Goal: Check status: Check status

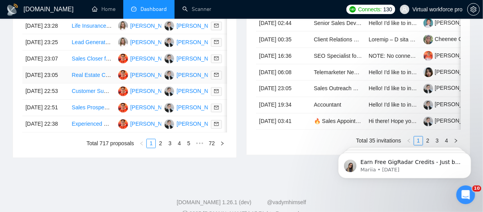
scroll to position [461, 0]
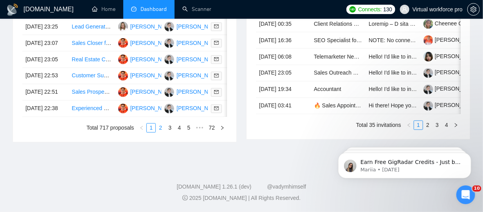
click at [163, 133] on link "2" at bounding box center [160, 128] width 9 height 9
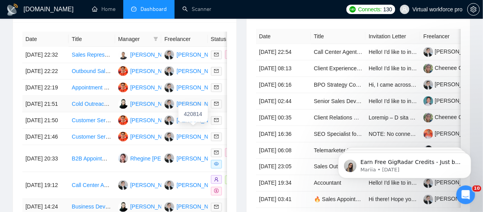
scroll to position [461, 0]
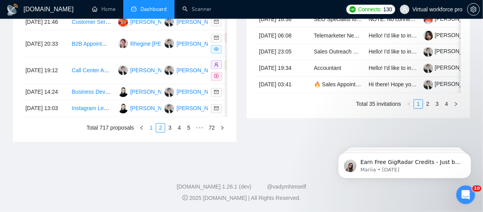
click at [154, 133] on link "1" at bounding box center [151, 128] width 9 height 9
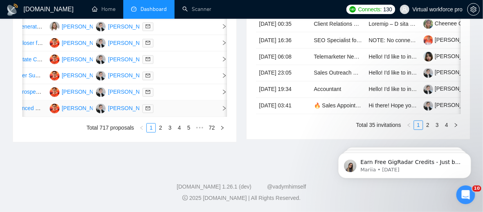
scroll to position [514, 0]
click at [161, 129] on link "2" at bounding box center [160, 128] width 9 height 9
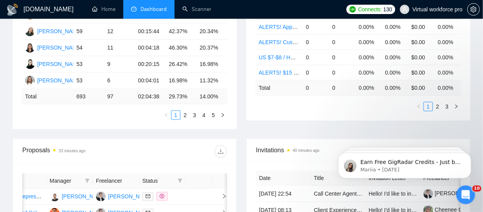
scroll to position [124, 0]
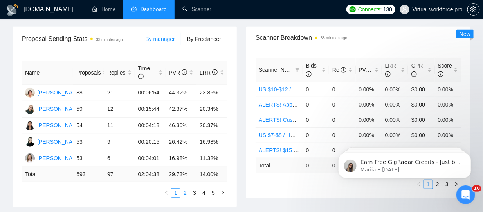
click at [182, 192] on link "2" at bounding box center [185, 193] width 9 height 9
click at [195, 193] on link "3" at bounding box center [194, 193] width 9 height 9
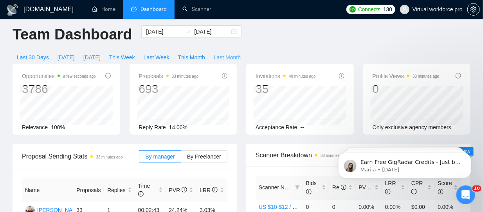
scroll to position [0, 0]
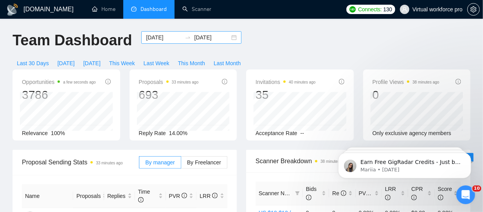
click at [185, 40] on icon "swap-right" at bounding box center [188, 37] width 6 height 6
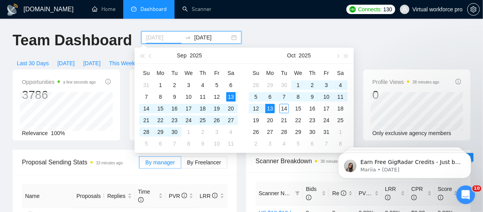
type input "[DATE]"
click at [268, 109] on div "13" at bounding box center [269, 108] width 9 height 9
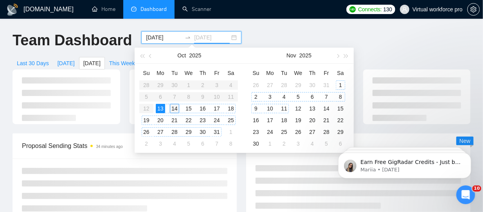
type input "[DATE]"
click at [179, 110] on div "14" at bounding box center [174, 108] width 9 height 9
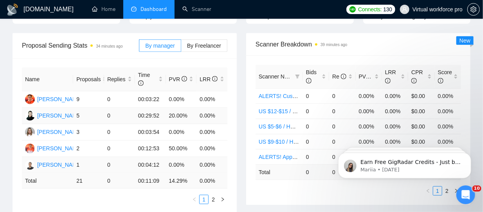
scroll to position [196, 0]
